Goal: Information Seeking & Learning: Learn about a topic

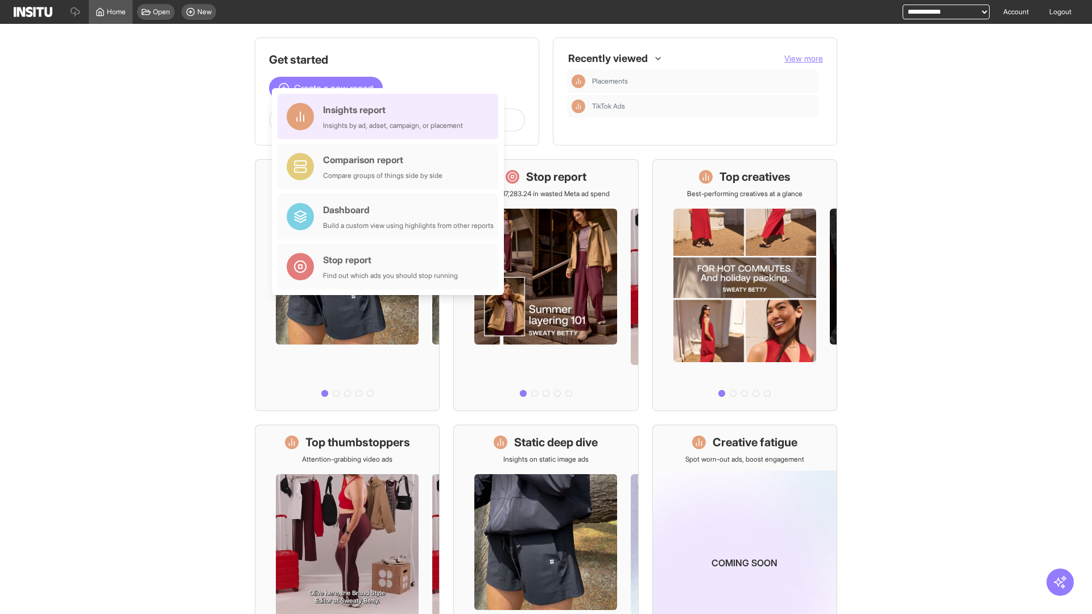
click at [391, 117] on div "Insights report Insights by ad, adset, campaign, or placement" at bounding box center [393, 116] width 140 height 27
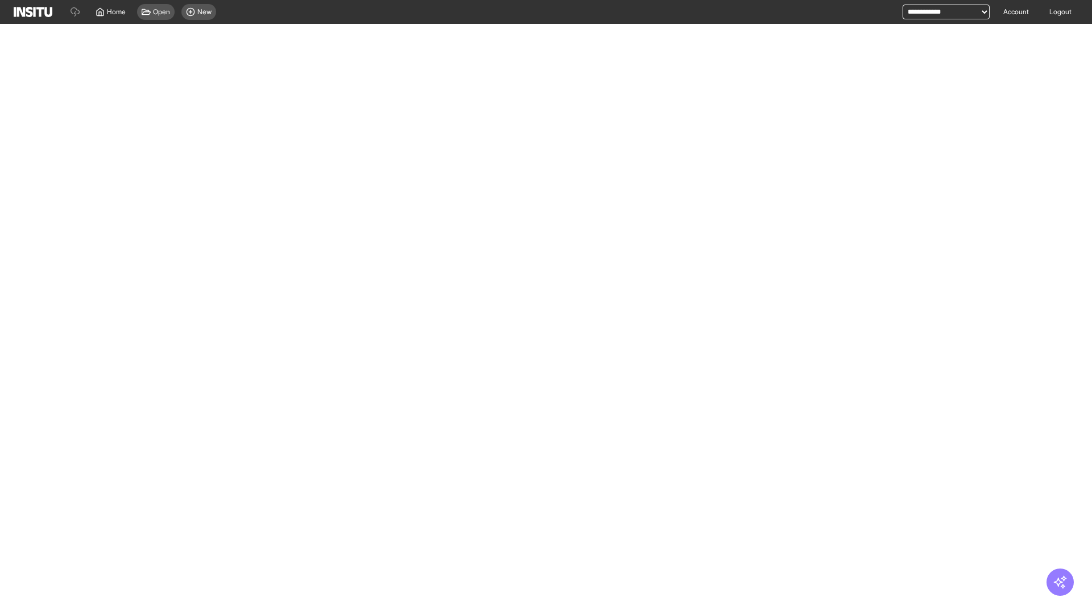
select select "**"
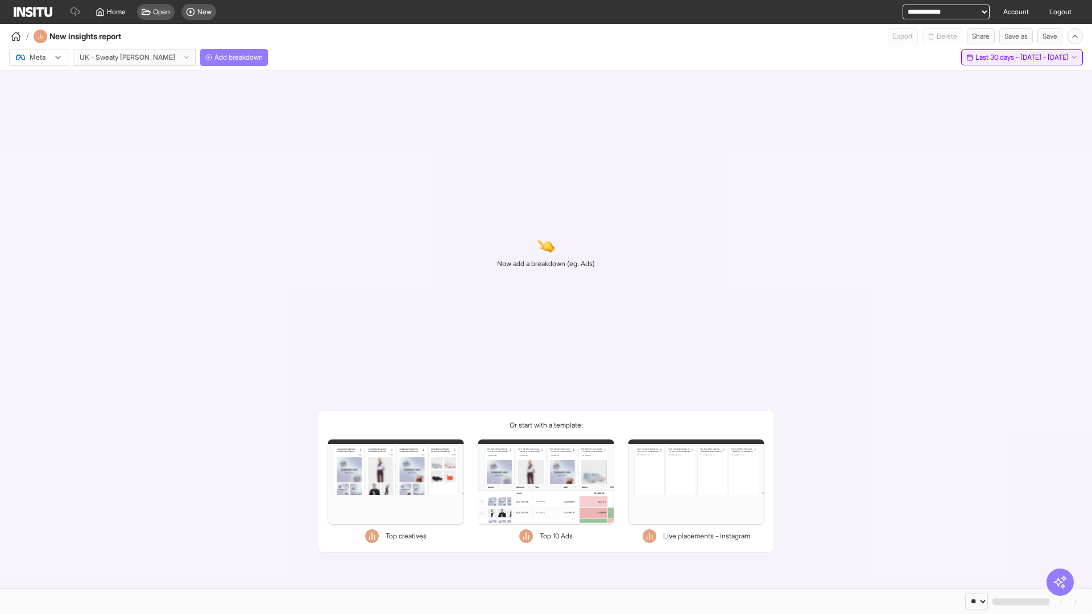
click at [997, 57] on span "Last 30 days - [DATE] - [DATE]" at bounding box center [1022, 57] width 93 height 9
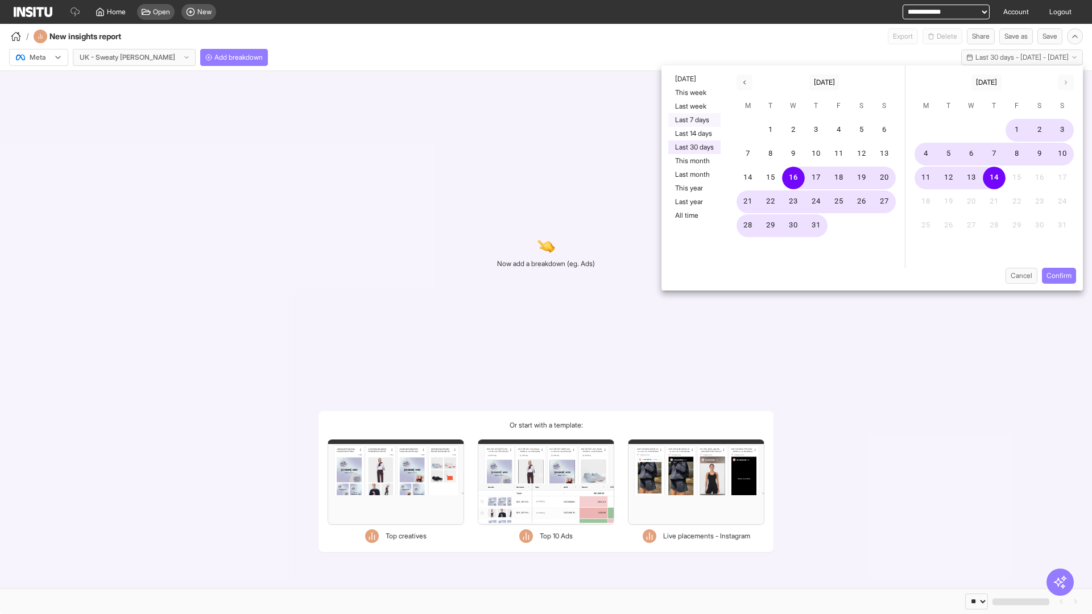
click at [693, 120] on button "Last 7 days" at bounding box center [694, 120] width 52 height 14
